Goal: Find specific page/section: Find specific page/section

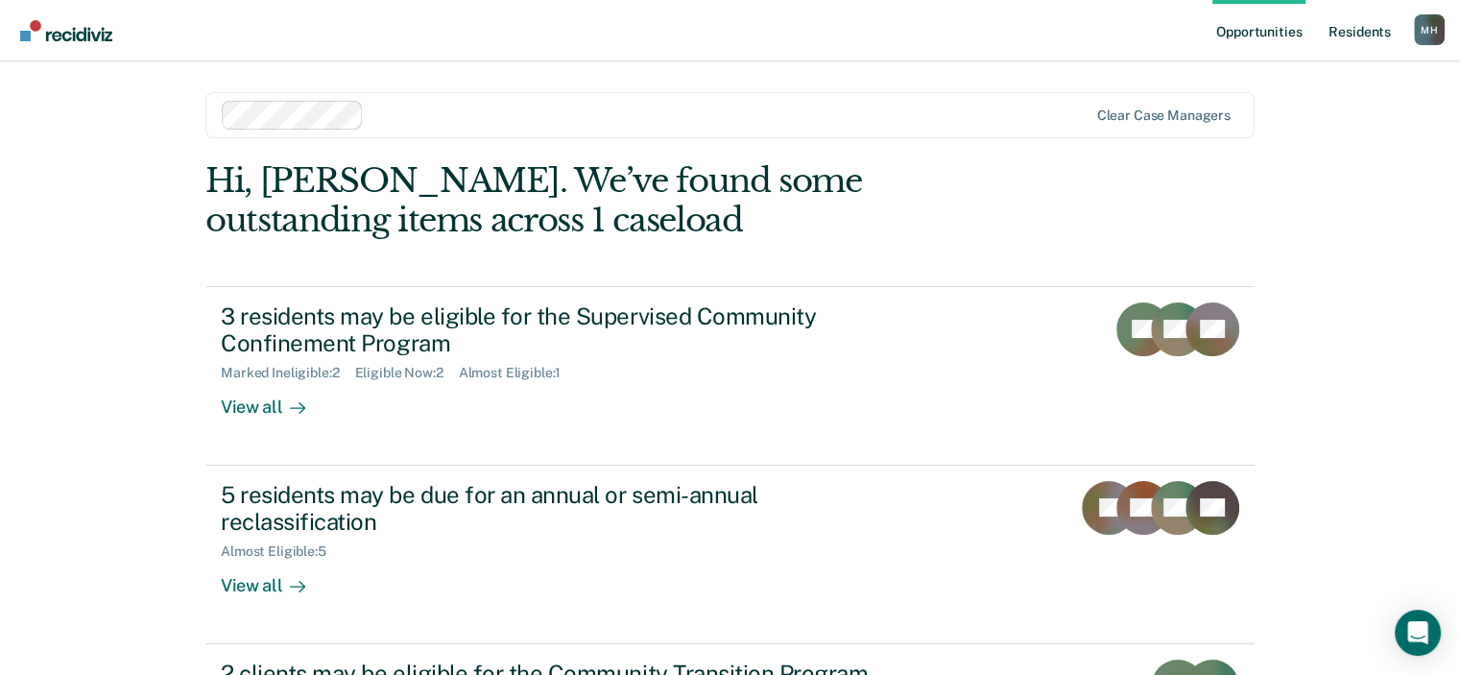
click at [1362, 17] on link "Resident s" at bounding box center [1359, 30] width 70 height 61
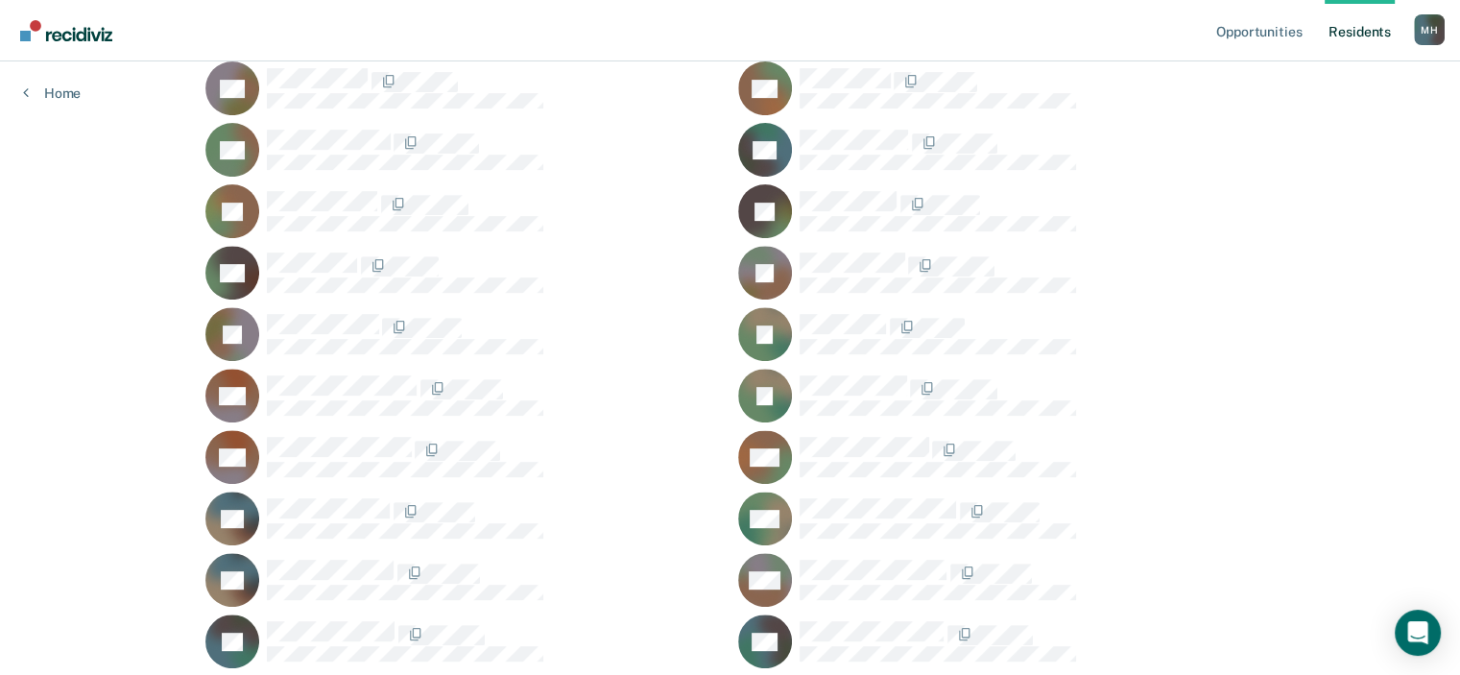
scroll to position [940, 0]
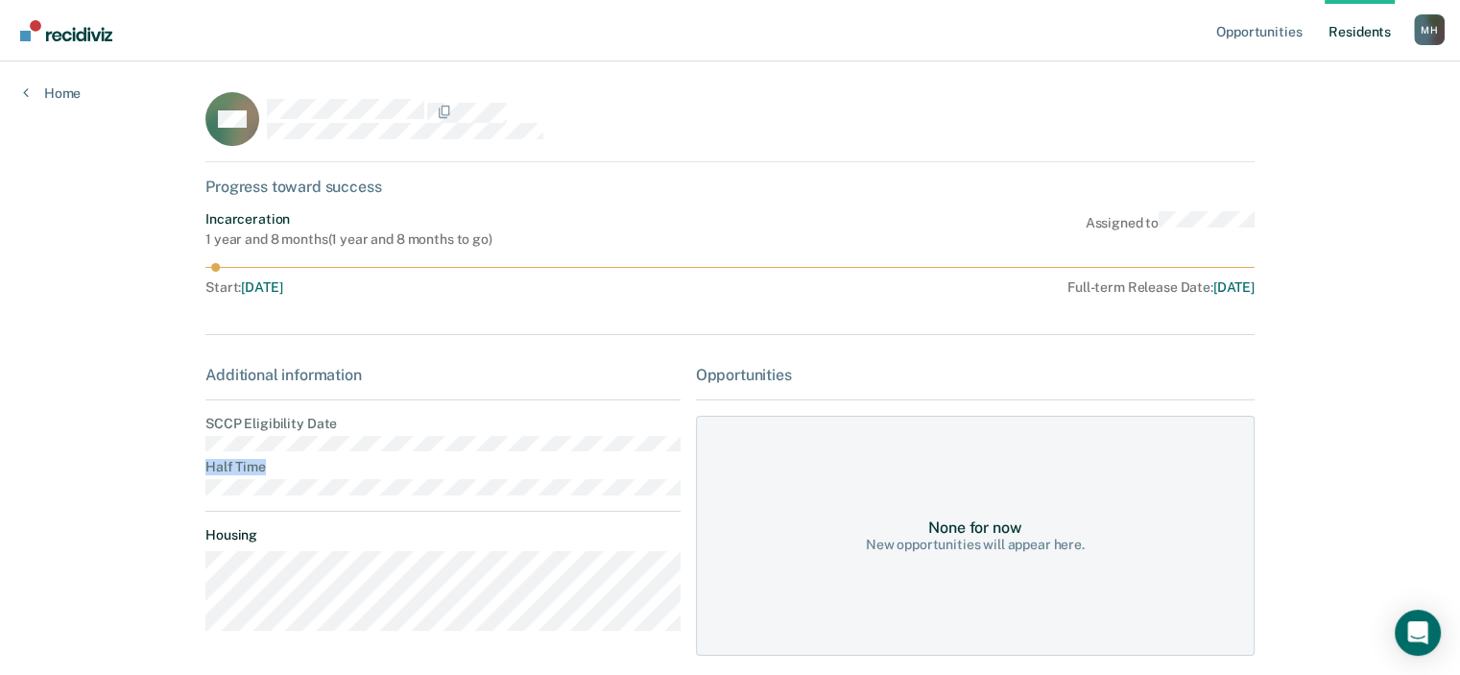
click at [237, 449] on div "Additional information SCCP Eligibility Date Half Time Housing" at bounding box center [442, 506] width 475 height 280
click at [46, 87] on link "Home" at bounding box center [52, 92] width 58 height 17
